Goal: Navigation & Orientation: Find specific page/section

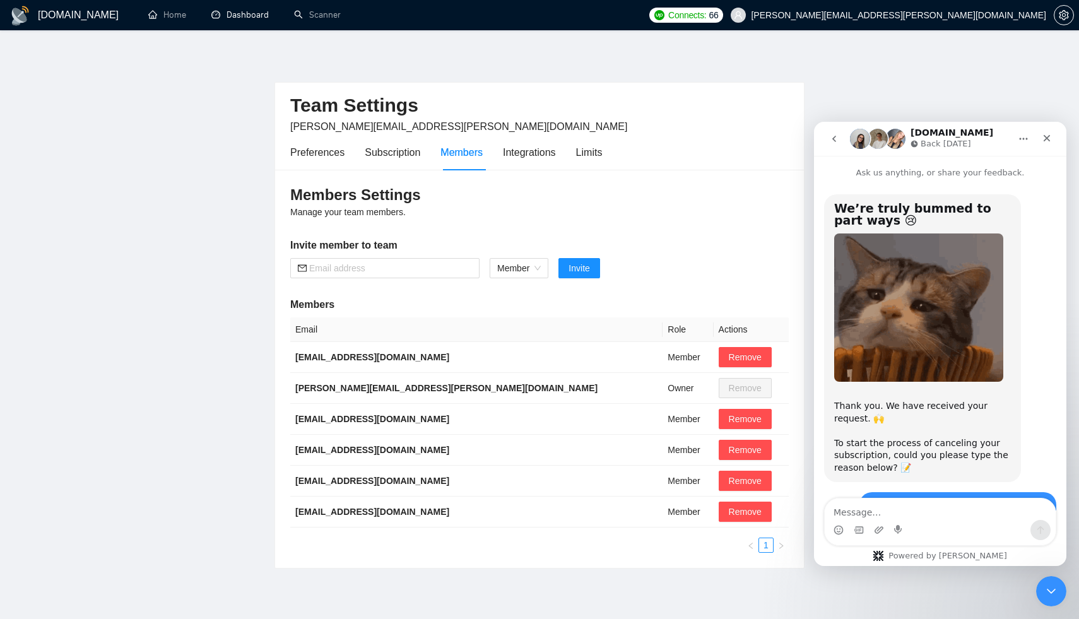
scroll to position [800, 0]
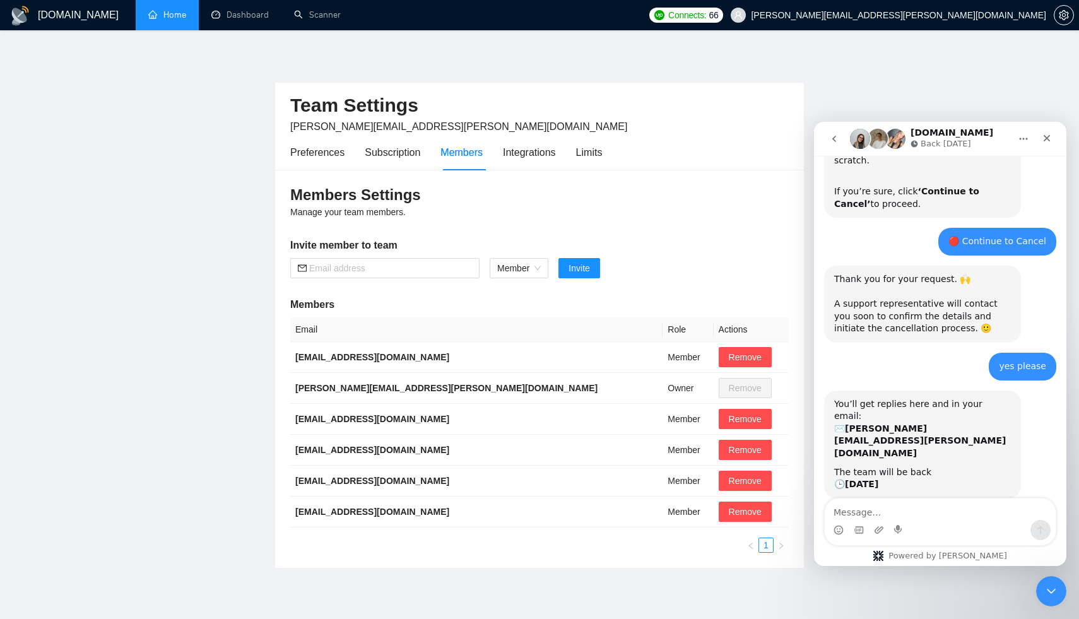
click at [171, 12] on link "Home" at bounding box center [167, 14] width 38 height 11
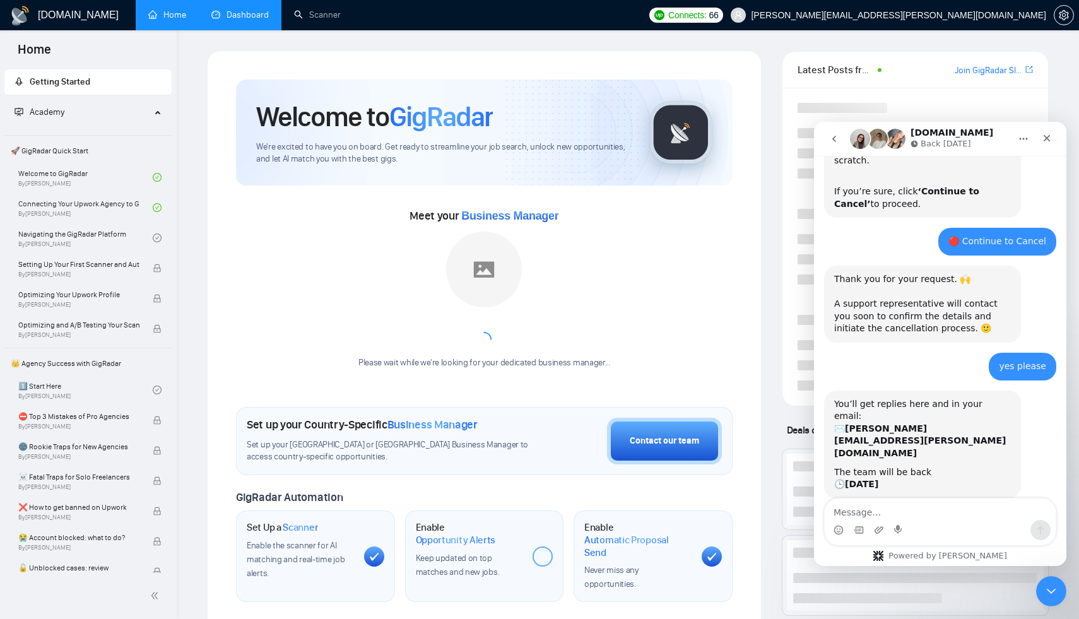
click at [242, 20] on link "Dashboard" at bounding box center [239, 14] width 57 height 11
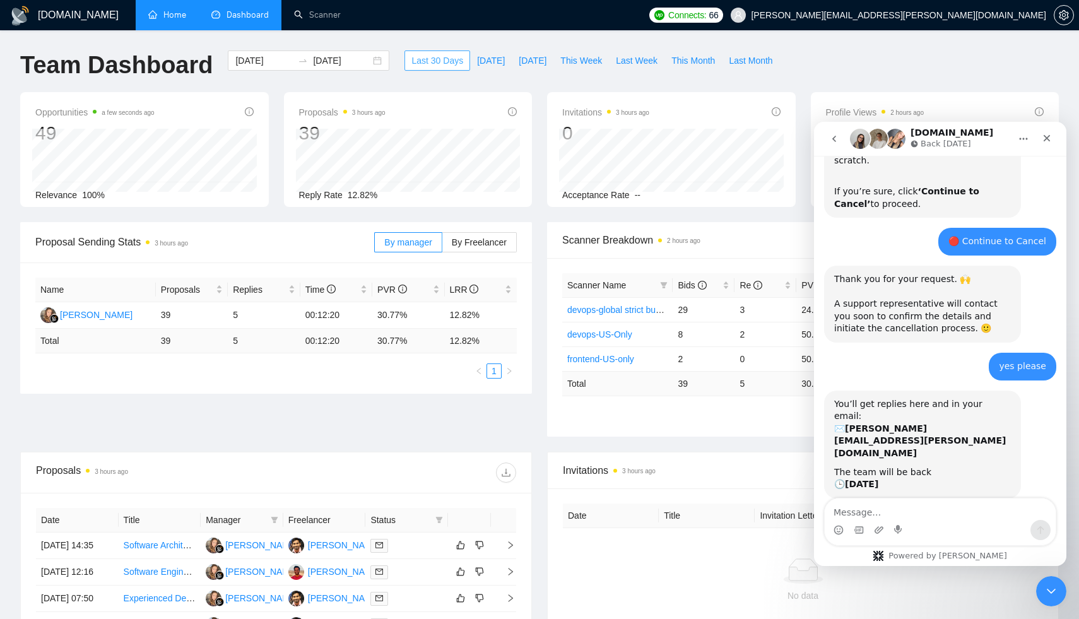
click at [419, 60] on span "Last 30 Days" at bounding box center [437, 61] width 52 height 14
